Goal: Information Seeking & Learning: Learn about a topic

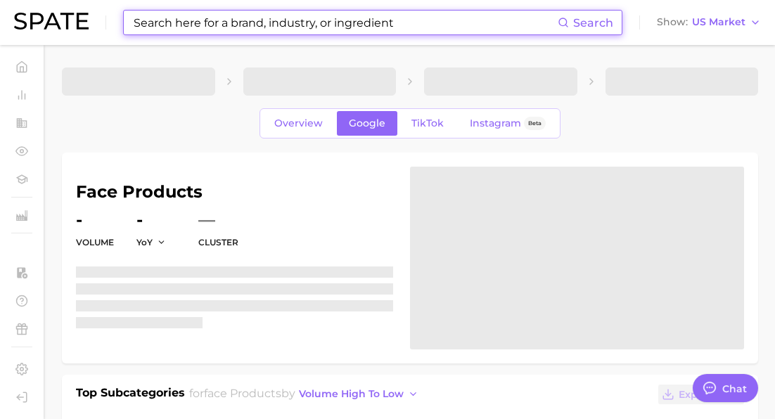
click at [259, 30] on input at bounding box center [344, 23] width 425 height 24
type textarea "x"
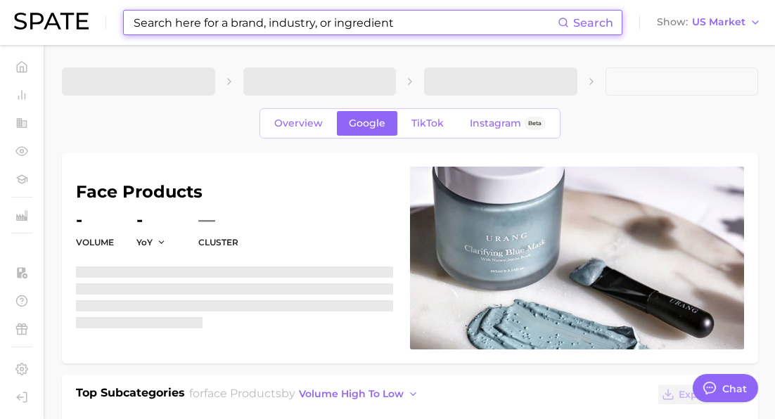
click at [258, 25] on input at bounding box center [344, 23] width 425 height 24
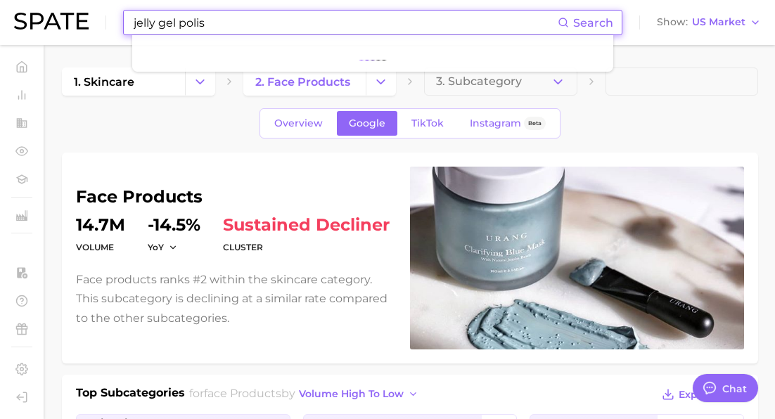
type input "jelly gel polish"
type textarea "x"
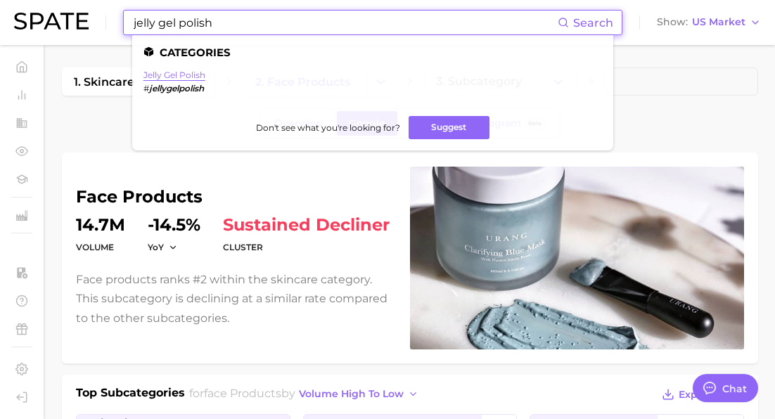
type input "jelly gel polish"
click at [184, 77] on link "jelly gel polish" at bounding box center [174, 75] width 62 height 11
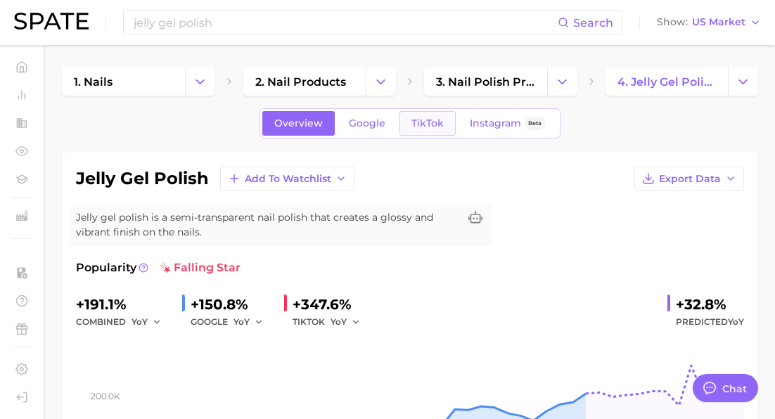
click at [430, 125] on span "TikTok" at bounding box center [427, 123] width 32 height 12
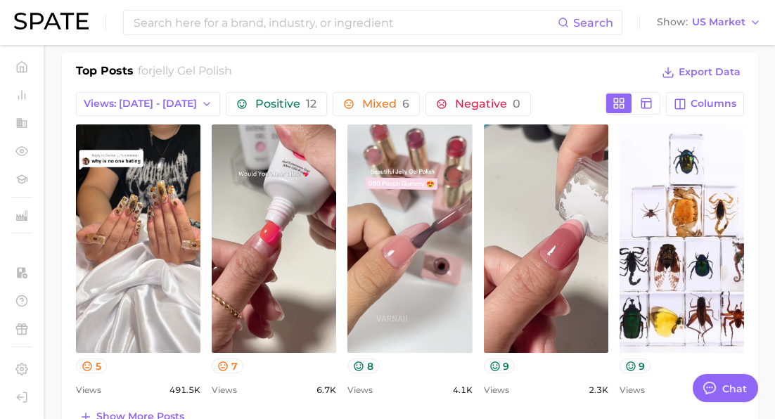
scroll to position [659, 0]
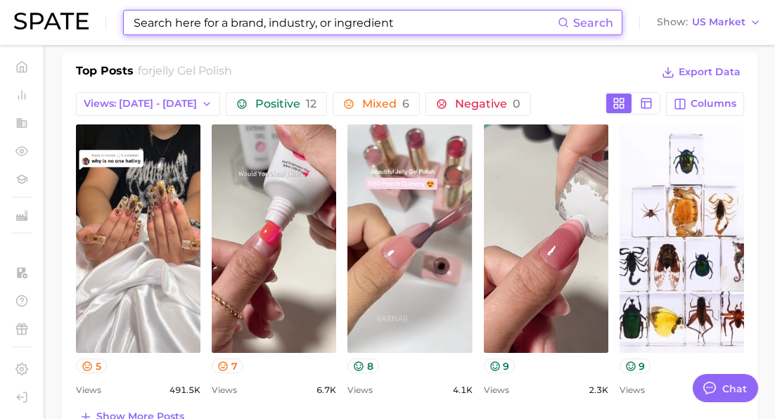
click at [291, 22] on input at bounding box center [344, 23] width 425 height 24
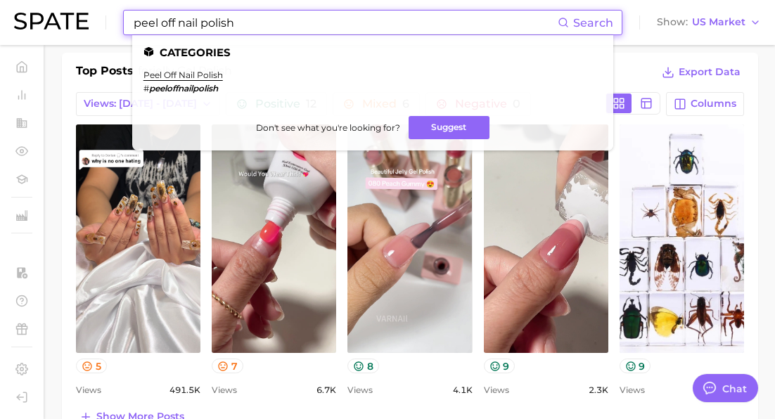
type input "peel off nail polish"
click at [176, 67] on ul "Categories peel off nail polish # peeloffnailpolish Don't see what you're looki…" at bounding box center [372, 92] width 481 height 115
click at [176, 74] on link "peel off nail polish" at bounding box center [182, 75] width 79 height 11
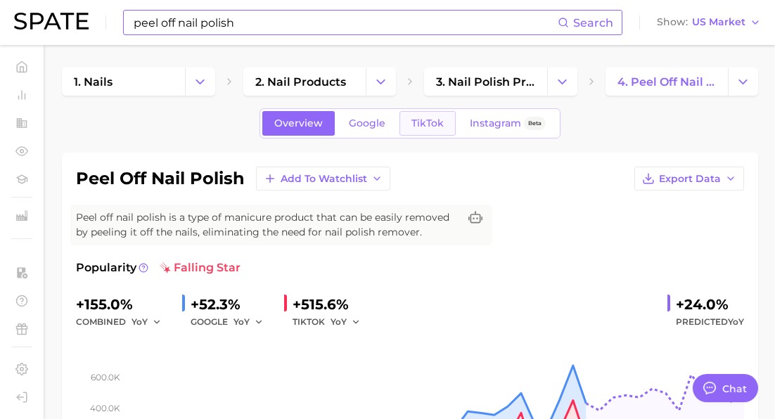
click at [433, 129] on link "TikTok" at bounding box center [427, 123] width 56 height 25
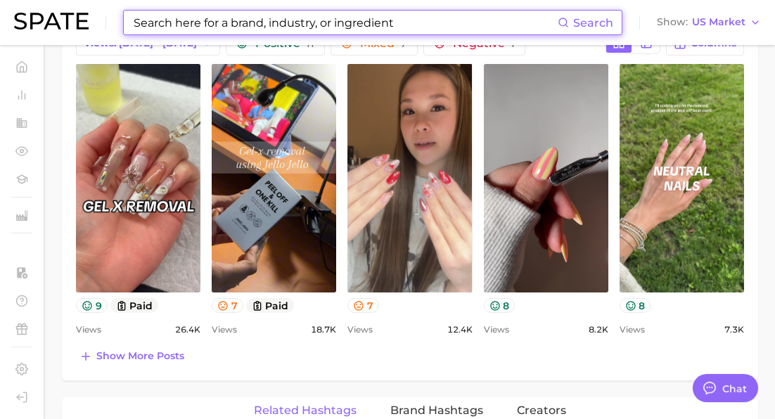
scroll to position [719, 0]
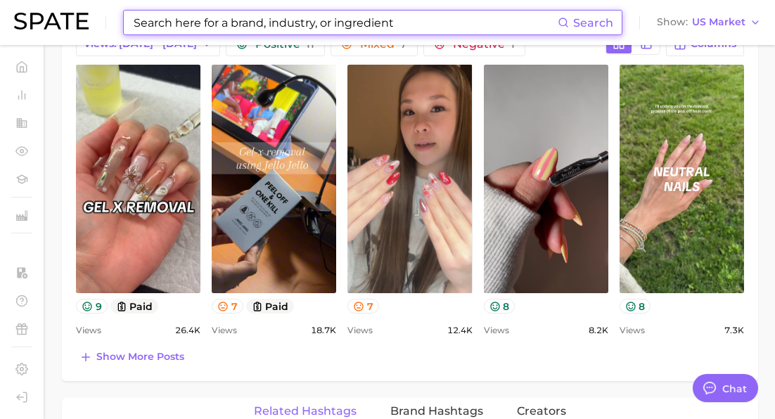
click at [254, 20] on input at bounding box center [344, 23] width 425 height 24
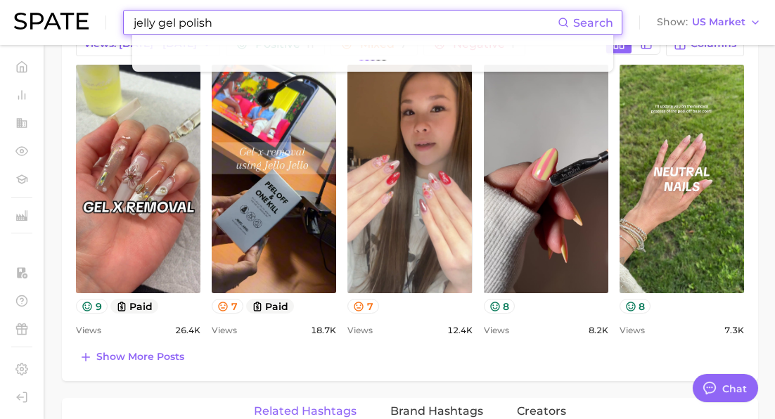
click at [226, 23] on input "jelly gel polish" at bounding box center [344, 23] width 425 height 24
click at [194, 11] on input "jelly gel polish" at bounding box center [344, 23] width 425 height 24
click at [195, 16] on input "jelly gel polish" at bounding box center [344, 23] width 425 height 24
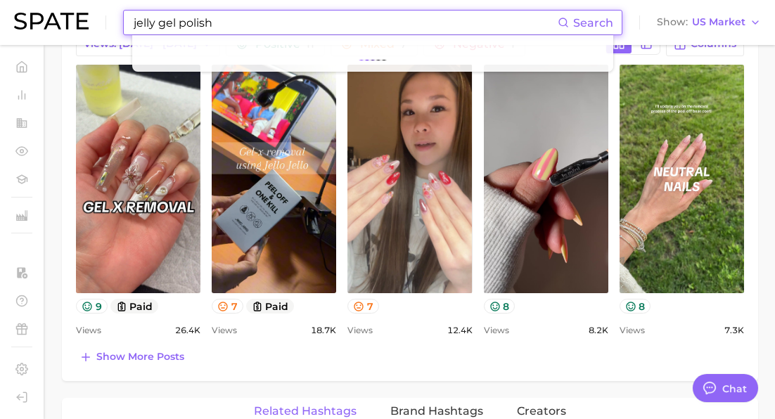
click at [195, 16] on input "jelly gel polish" at bounding box center [344, 23] width 425 height 24
type input "jelly gel polish"
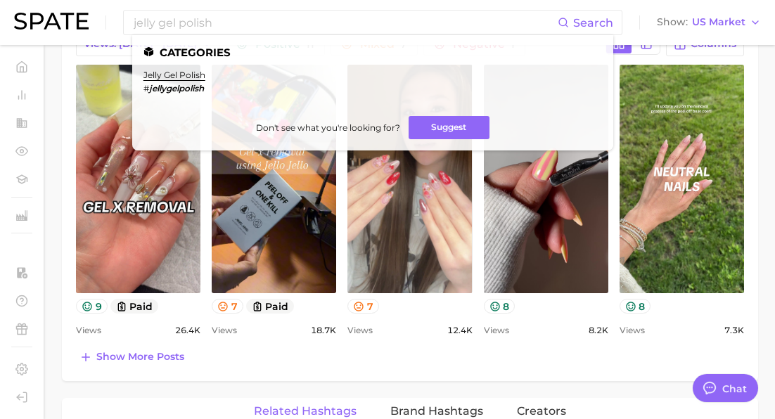
drag, startPoint x: 53, startPoint y: 59, endPoint x: 153, endPoint y: 59, distance: 99.8
click at [53, 60] on main "1. nails 2. nail products 3. nail polish products 4. peel off nail polish Overv…" at bounding box center [410, 205] width 730 height 1759
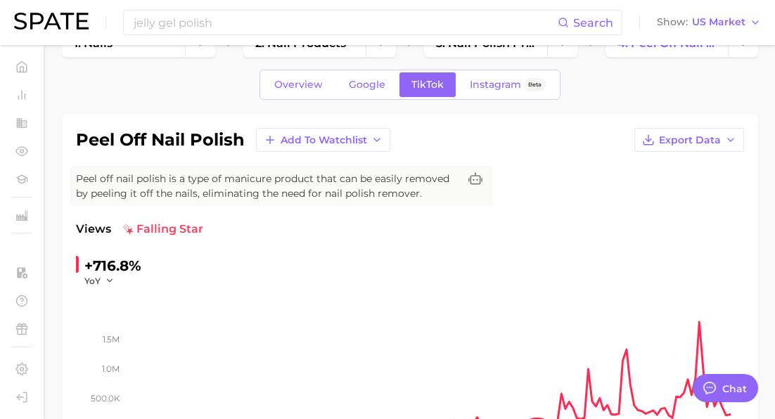
scroll to position [0, 0]
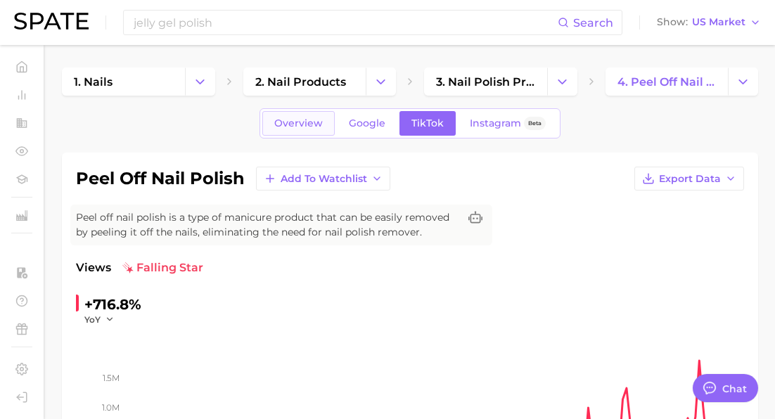
click at [283, 124] on span "Overview" at bounding box center [298, 123] width 49 height 12
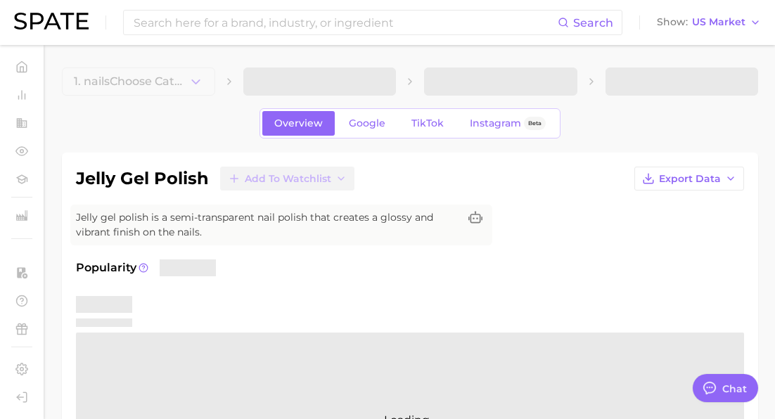
type textarea "x"
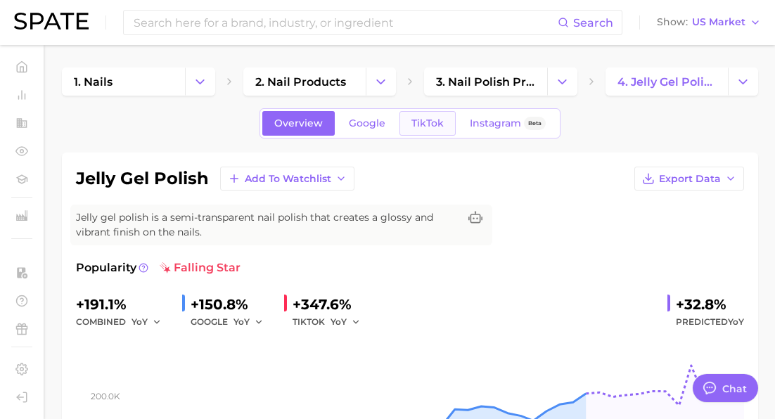
click at [427, 132] on link "TikTok" at bounding box center [427, 123] width 56 height 25
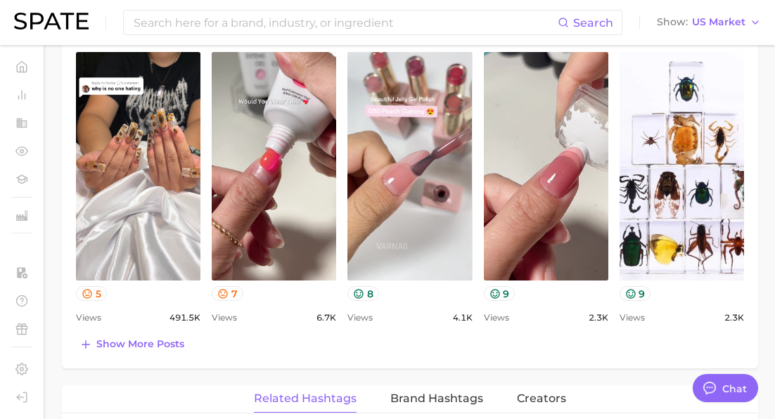
scroll to position [707, 0]
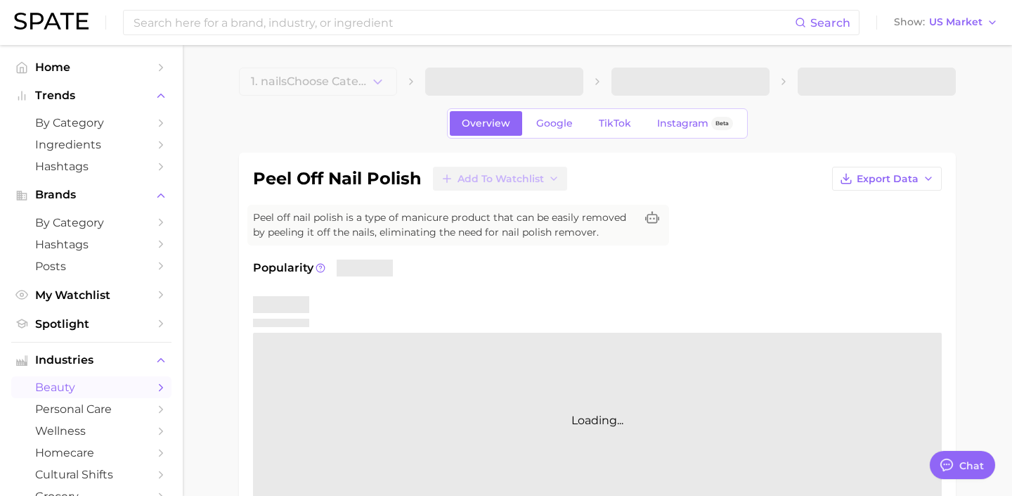
type textarea "x"
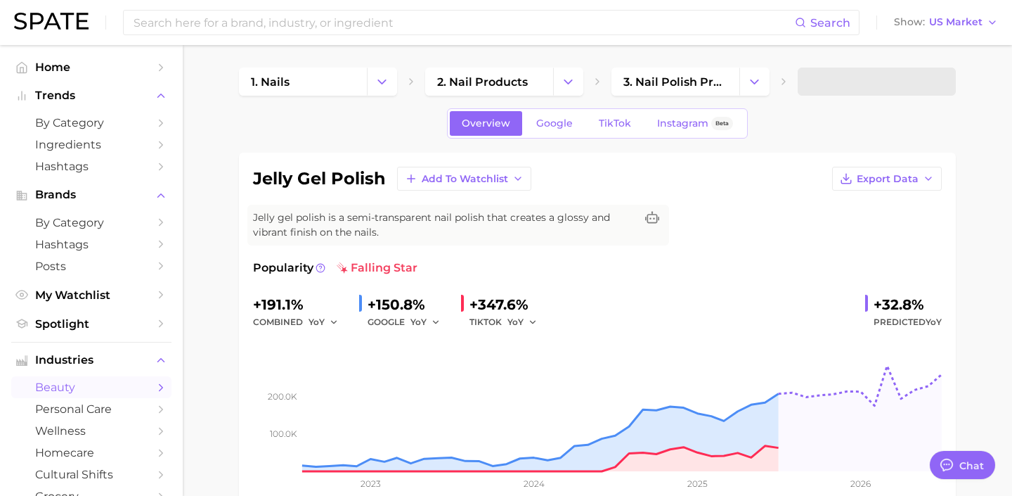
type textarea "x"
